Goal: Navigation & Orientation: Find specific page/section

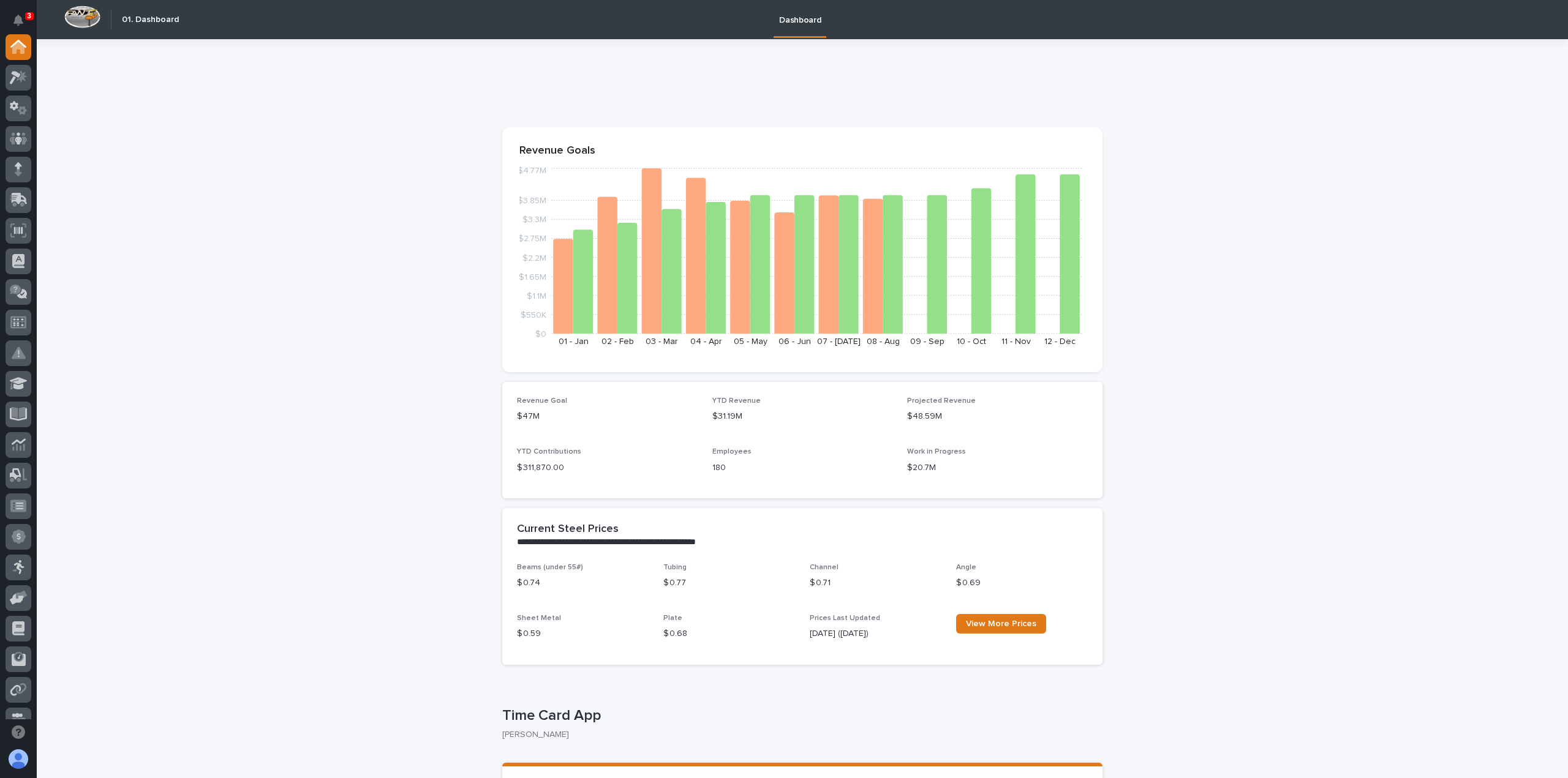
click at [18, 74] on icon at bounding box center [15, 78] width 11 height 14
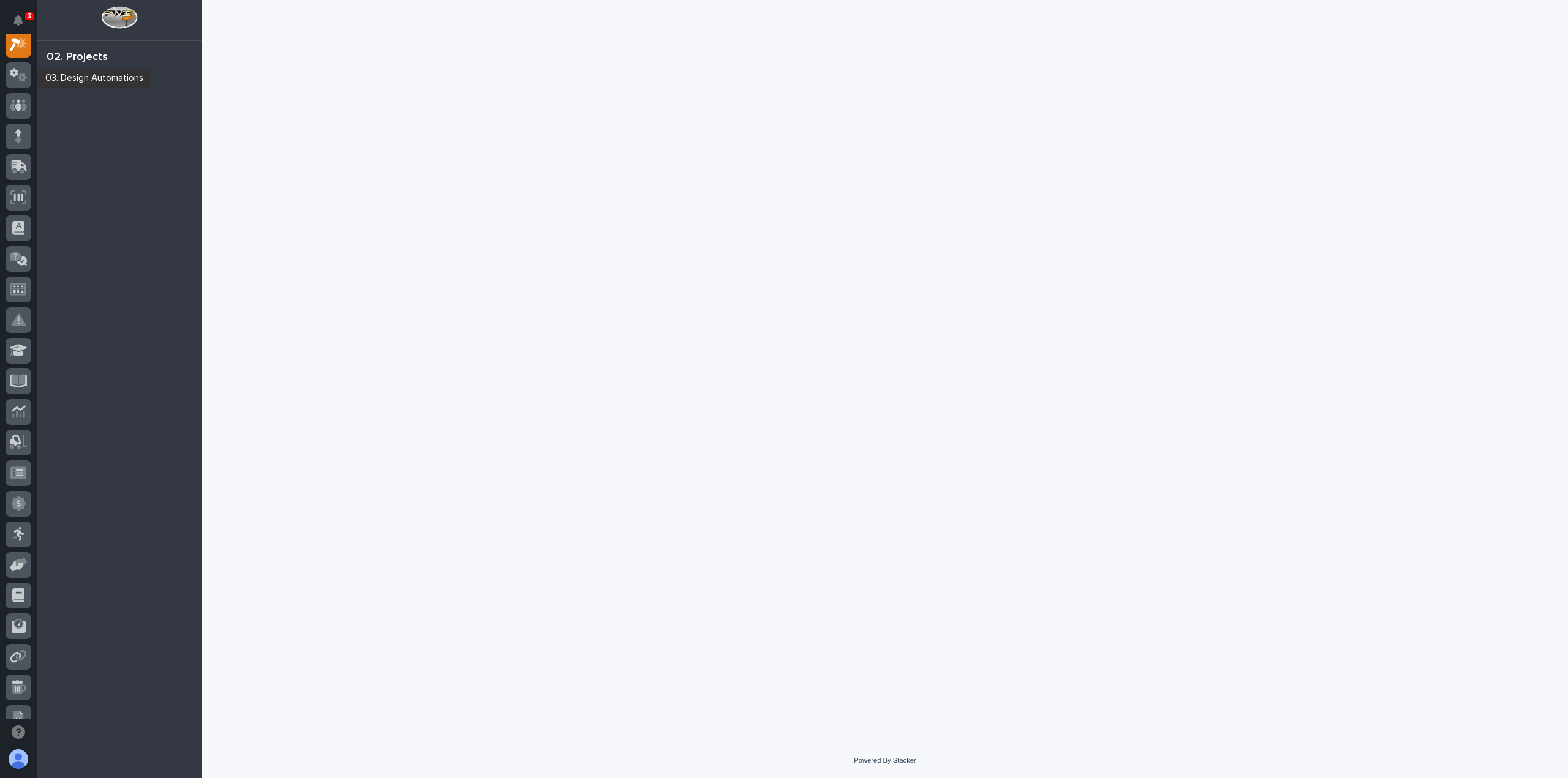
scroll to position [30, 0]
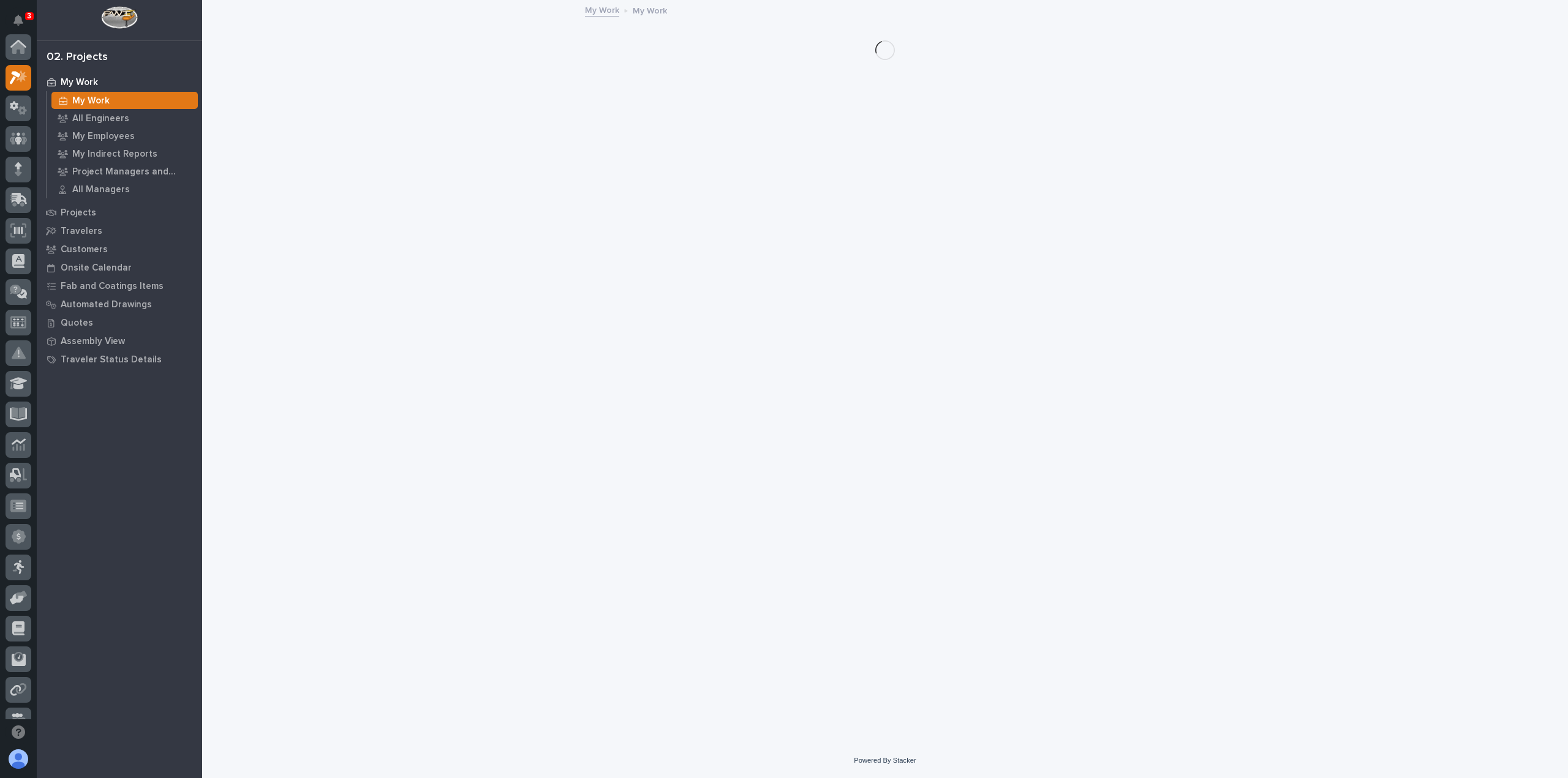
scroll to position [30, 0]
